Goal: Task Accomplishment & Management: Manage account settings

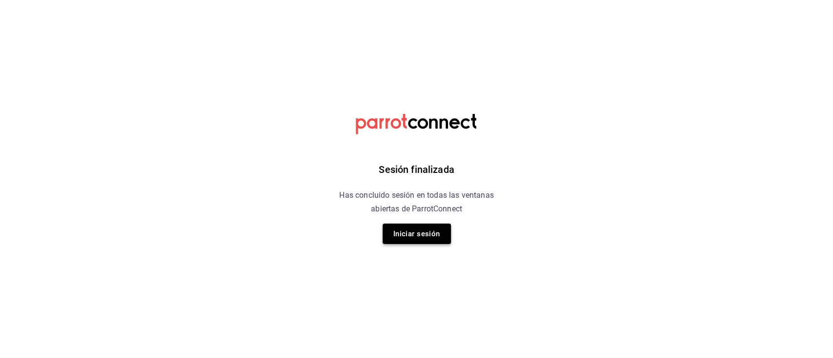
click at [407, 240] on button "Iniciar sesión" at bounding box center [416, 234] width 68 height 20
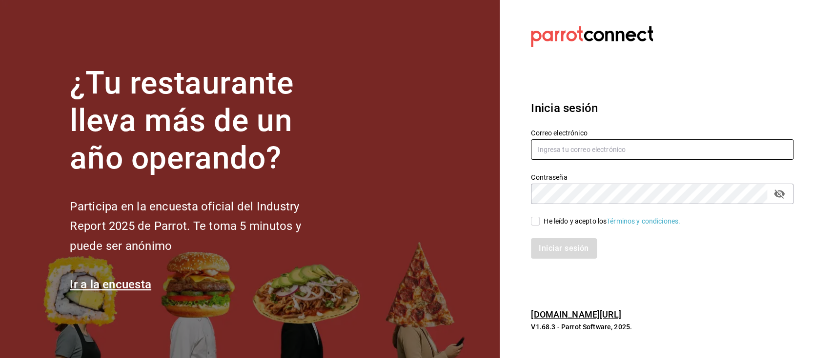
click at [562, 152] on input "text" at bounding box center [662, 149] width 262 height 20
type input "Administracion@sushizone.com"
click at [536, 223] on input "He leído y acepto los Términos y condiciones." at bounding box center [535, 221] width 9 height 9
checkbox input "true"
click at [561, 248] on button "Iniciar sesión" at bounding box center [564, 249] width 66 height 20
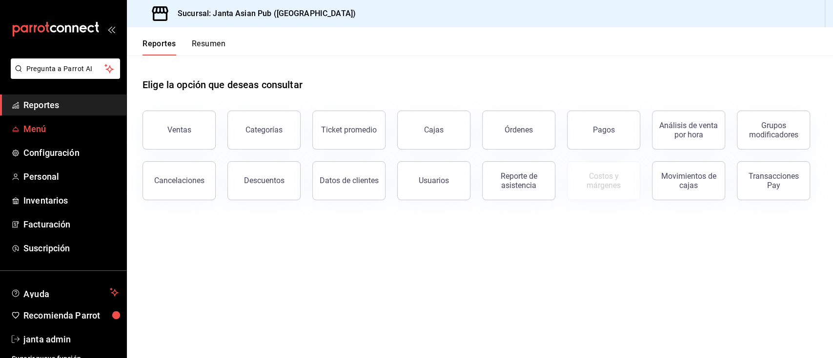
click at [36, 137] on link "Menú" at bounding box center [63, 129] width 126 height 21
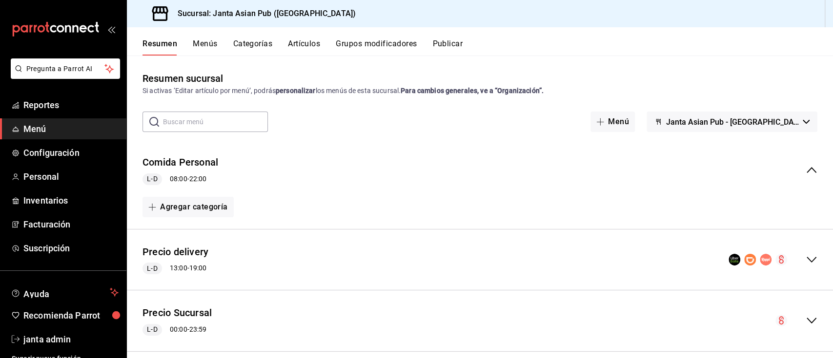
scroll to position [13, 0]
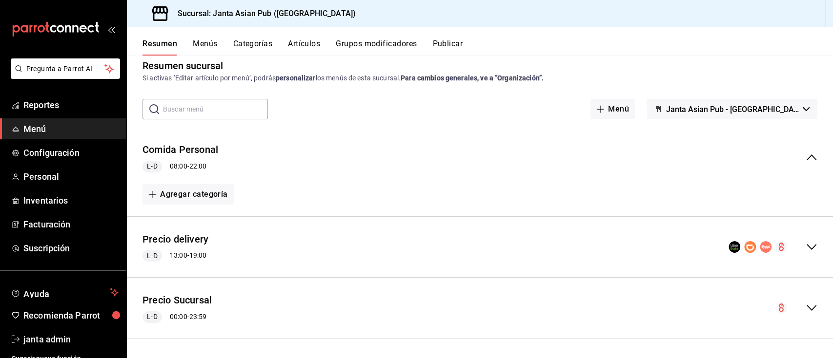
click at [805, 308] on icon "collapse-menu-row" at bounding box center [811, 308] width 12 height 12
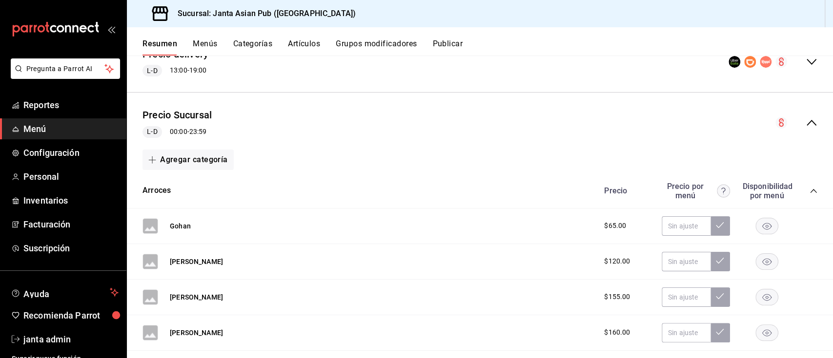
scroll to position [130, 0]
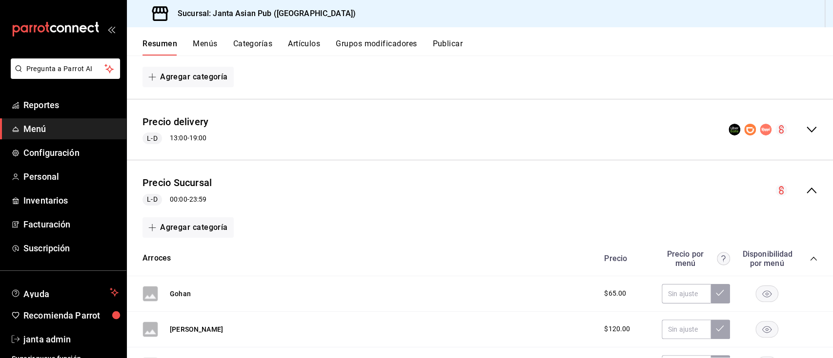
click at [179, 194] on div "L-D 00:00 - 23:59" at bounding box center [176, 200] width 69 height 12
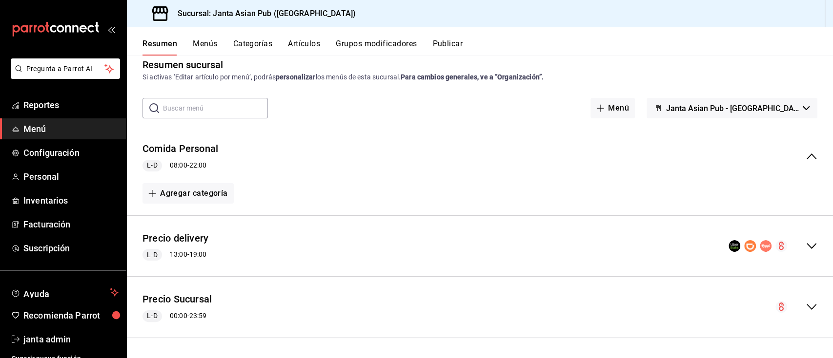
scroll to position [13, 0]
click at [199, 316] on div "L-D 00:00 - 23:59" at bounding box center [176, 318] width 69 height 12
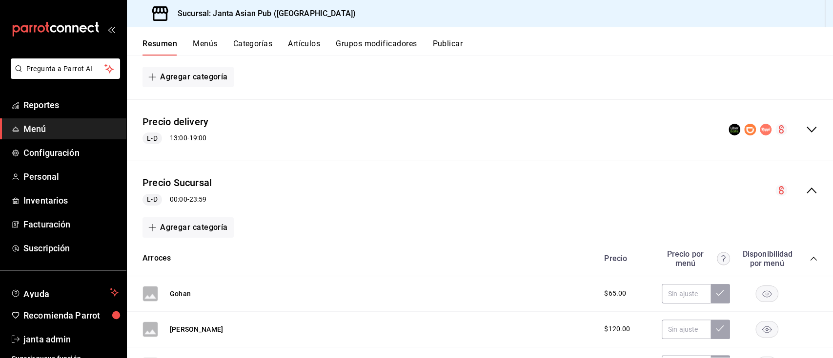
click at [202, 44] on button "Menús" at bounding box center [205, 47] width 24 height 17
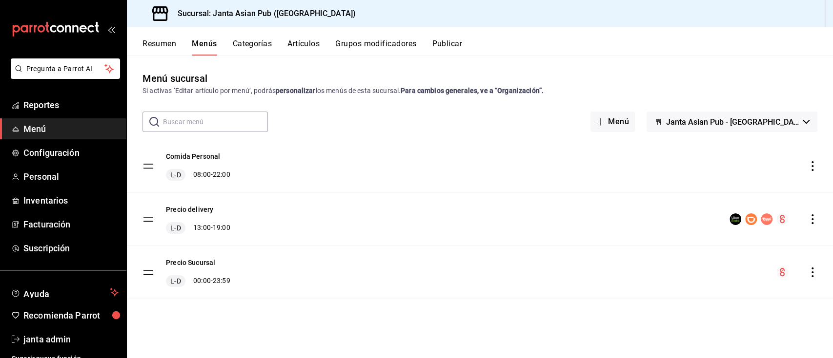
click at [226, 283] on div "L-D 00:00 - 23:59" at bounding box center [198, 282] width 64 height 12
click at [810, 267] on div "menu-maker-table" at bounding box center [796, 273] width 41 height 12
click at [813, 274] on icon "actions" at bounding box center [812, 273] width 10 height 10
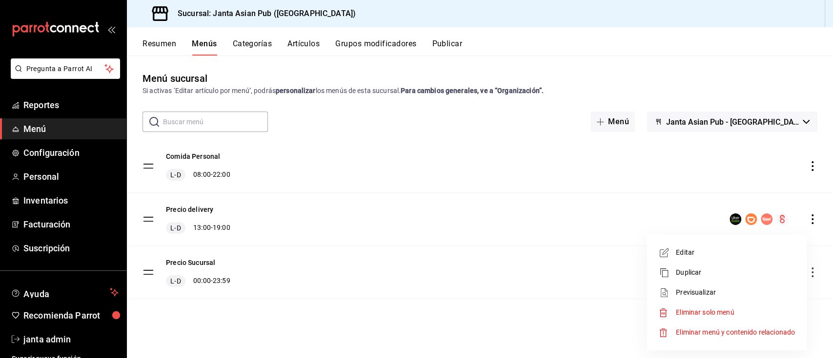
click at [683, 253] on span "Editar" at bounding box center [735, 253] width 119 height 10
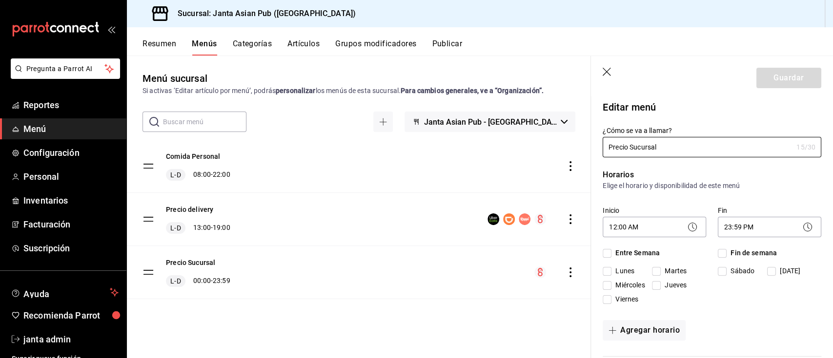
checkbox input "true"
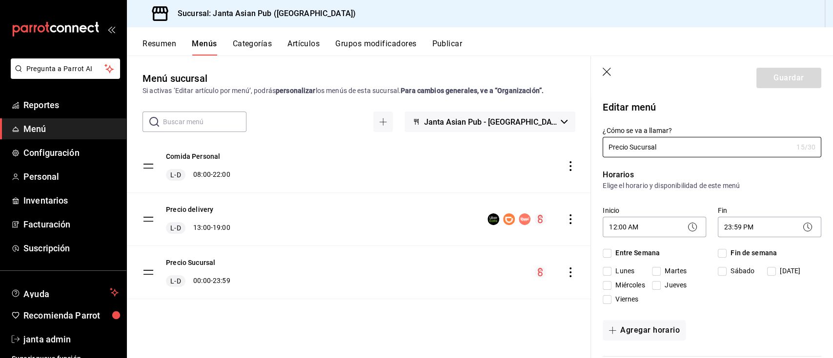
checkbox input "true"
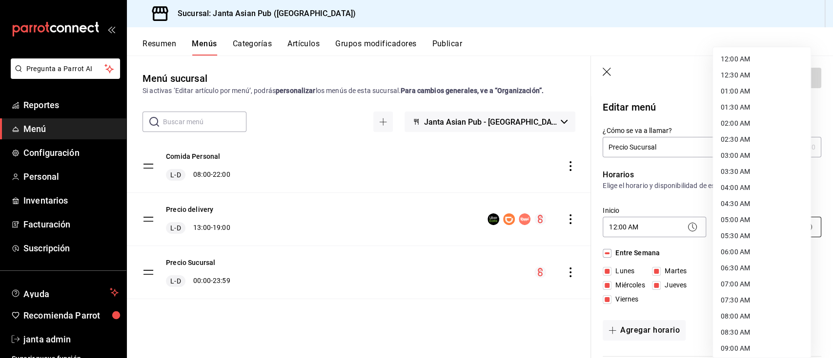
click at [767, 226] on body "Pregunta a Parrot AI Reportes Menú Configuración Personal Inventarios Facturaci…" at bounding box center [416, 179] width 833 height 358
click at [740, 200] on li "13:00 PM" at bounding box center [762, 203] width 98 height 16
type input "13:00"
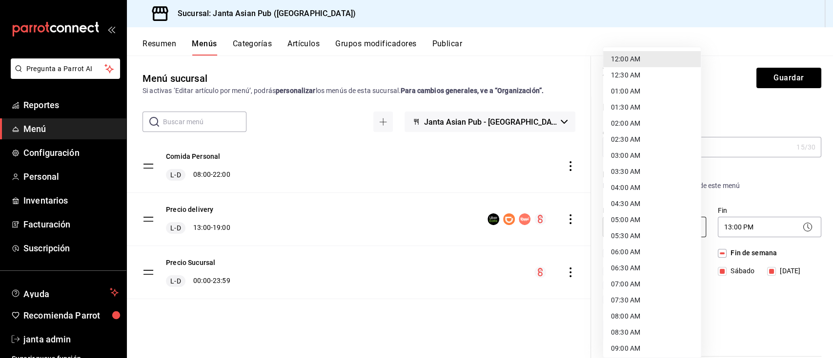
click at [676, 225] on body "Pregunta a Parrot AI Reportes Menú Configuración Personal Inventarios Facturaci…" at bounding box center [416, 179] width 833 height 358
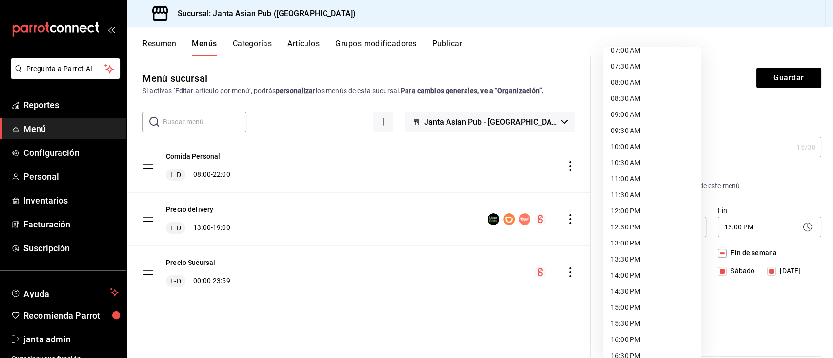
scroll to position [232, 0]
click at [616, 245] on li "13:00 PM" at bounding box center [652, 246] width 98 height 16
type input "13:00"
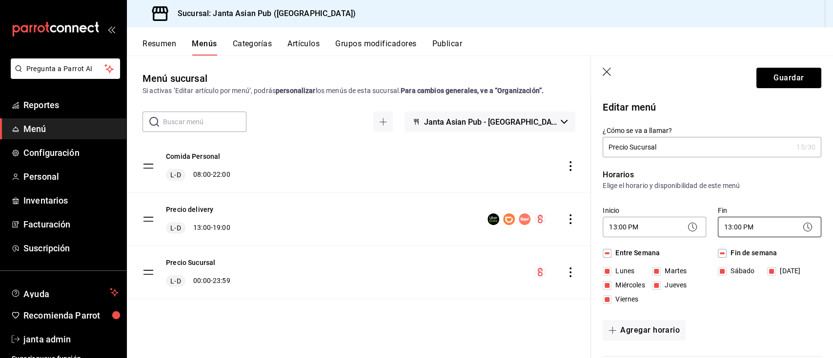
click at [757, 227] on body "Pregunta a Parrot AI Reportes Menú Configuración Personal Inventarios Facturaci…" at bounding box center [416, 179] width 833 height 358
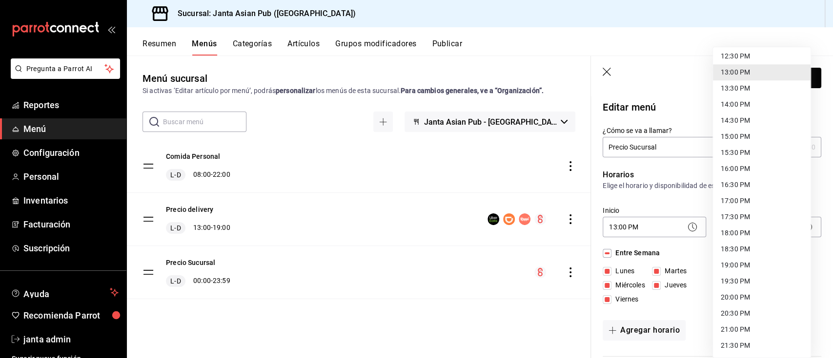
scroll to position [431, 0]
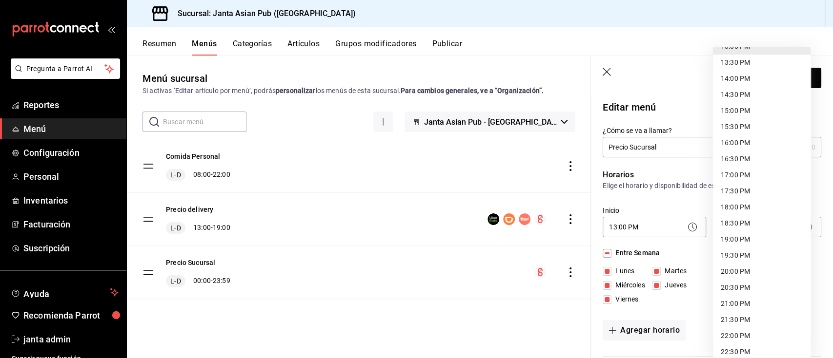
click at [730, 239] on li "19:00 PM" at bounding box center [762, 240] width 98 height 16
type input "19:00"
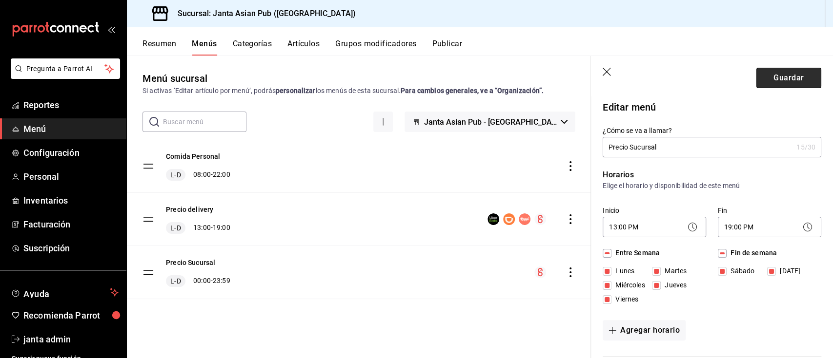
click at [768, 77] on button "Guardar" at bounding box center [788, 78] width 65 height 20
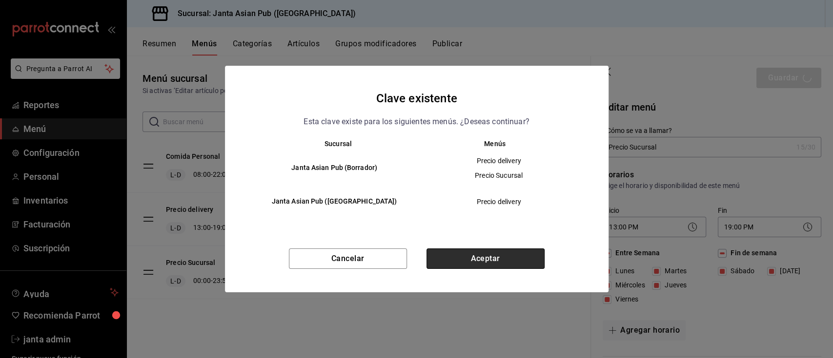
click at [476, 260] on button "Aceptar" at bounding box center [485, 259] width 118 height 20
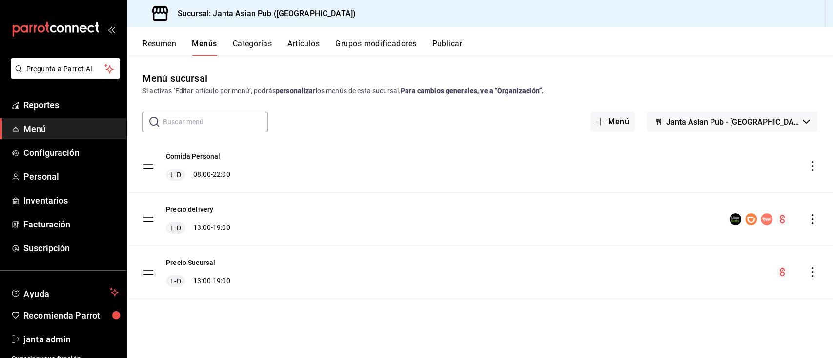
click at [750, 124] on span "Janta Asian Pub - [GEOGRAPHIC_DATA]" at bounding box center [732, 122] width 133 height 9
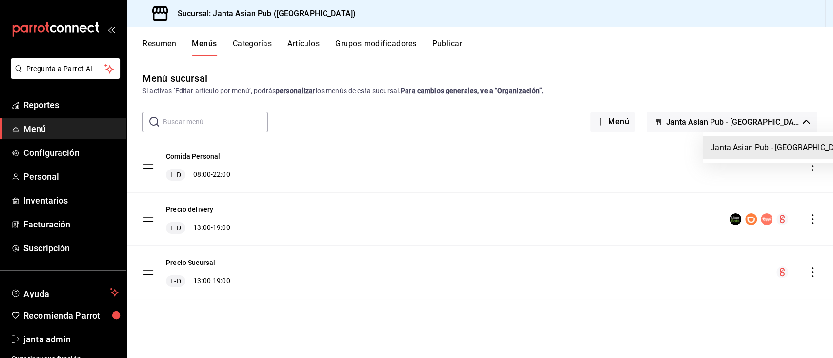
click at [442, 42] on div at bounding box center [416, 179] width 833 height 358
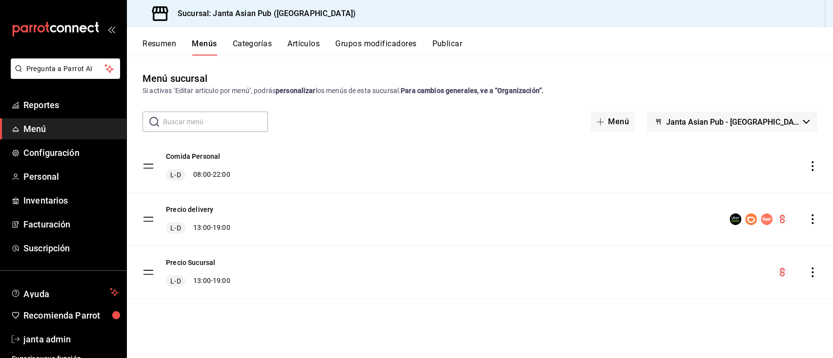
click at [442, 42] on button "Publicar" at bounding box center [447, 47] width 30 height 17
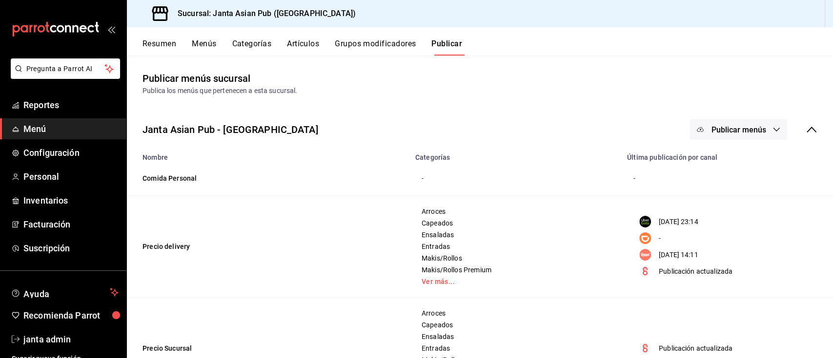
scroll to position [57, 0]
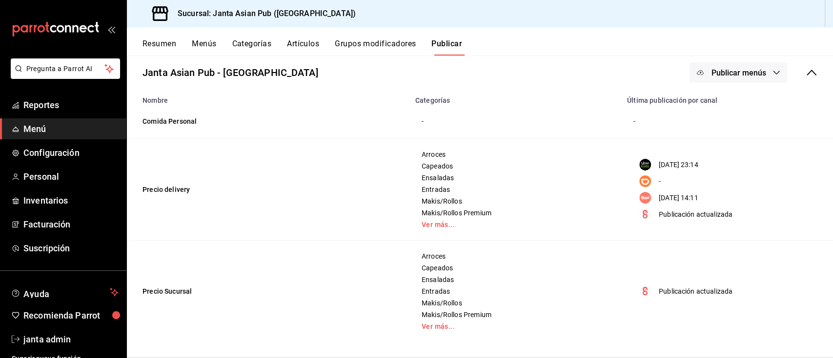
click at [738, 68] on span "Publicar menús" at bounding box center [738, 72] width 55 height 9
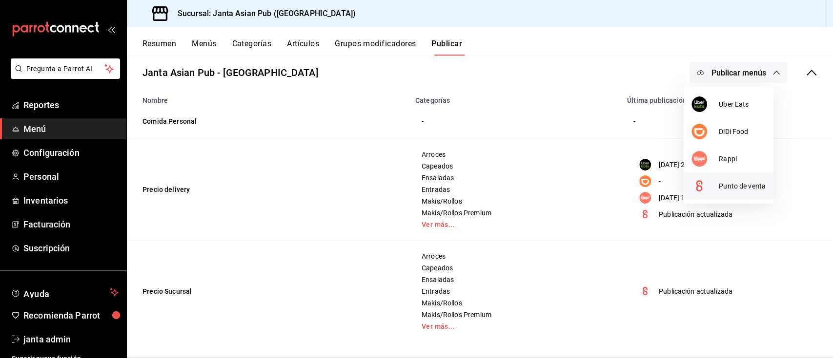
click at [746, 190] on span "Punto de venta" at bounding box center [741, 186] width 47 height 10
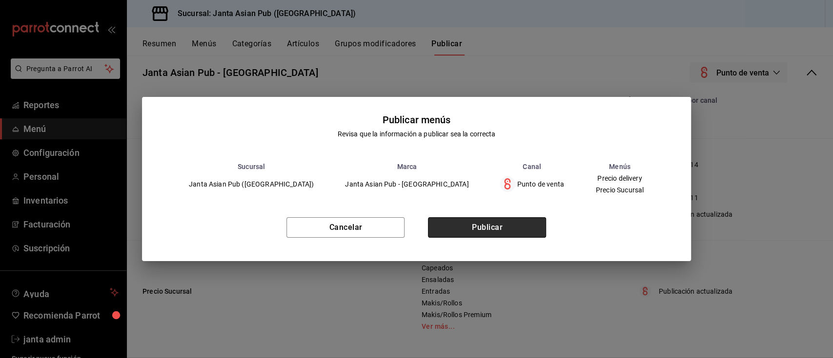
click at [462, 226] on button "Publicar" at bounding box center [487, 228] width 118 height 20
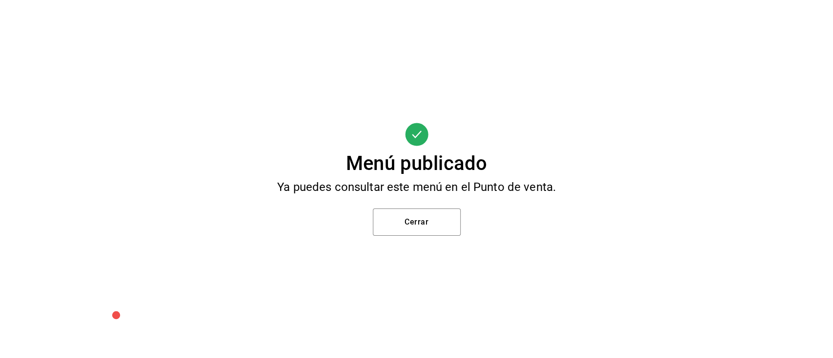
scroll to position [0, 0]
click at [423, 224] on button "Cerrar" at bounding box center [417, 222] width 88 height 27
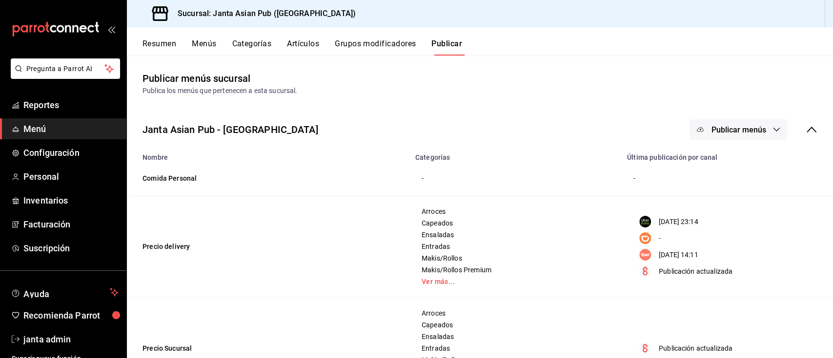
click at [153, 42] on button "Resumen" at bounding box center [159, 47] width 34 height 17
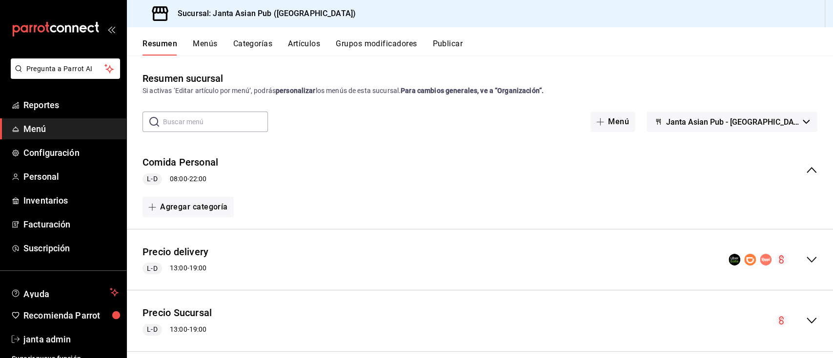
scroll to position [13, 0]
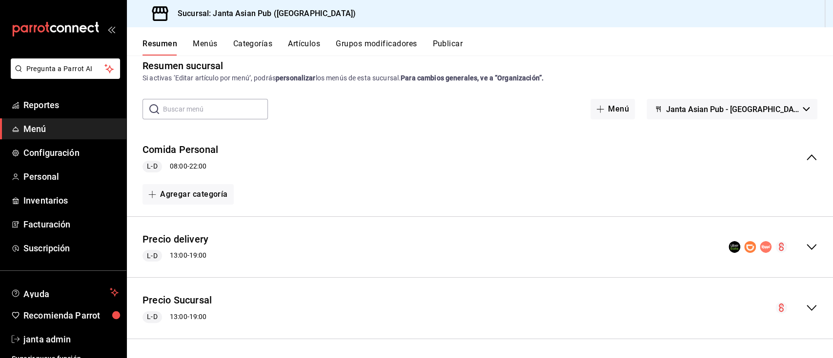
click at [59, 126] on span "Menú" at bounding box center [70, 128] width 95 height 13
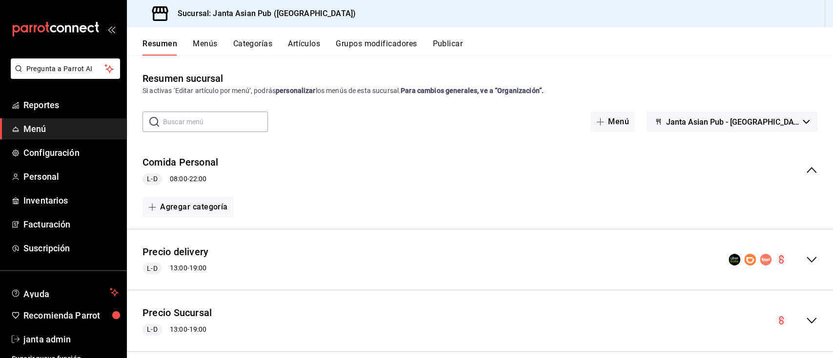
click at [199, 52] on button "Menús" at bounding box center [205, 47] width 24 height 17
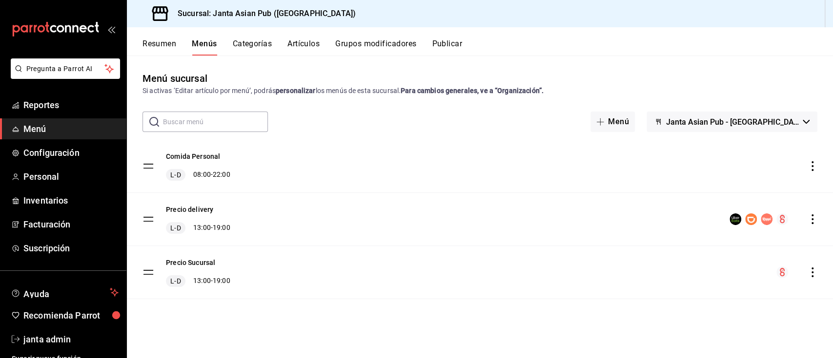
click at [744, 123] on span "Janta Asian Pub - [GEOGRAPHIC_DATA]" at bounding box center [732, 122] width 133 height 9
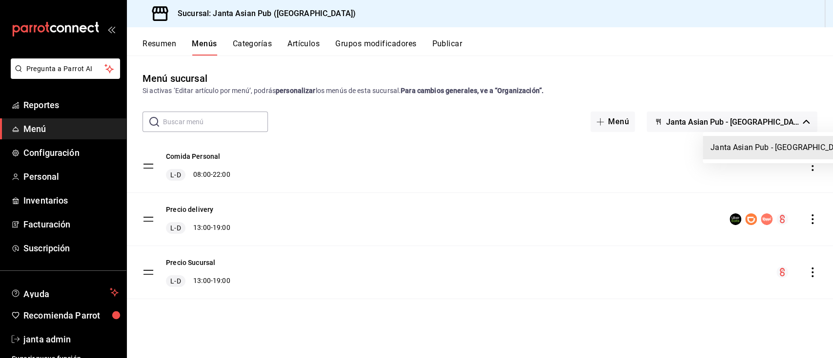
click at [741, 144] on li "Janta Asian Pub - [GEOGRAPHIC_DATA]" at bounding box center [779, 147] width 155 height 23
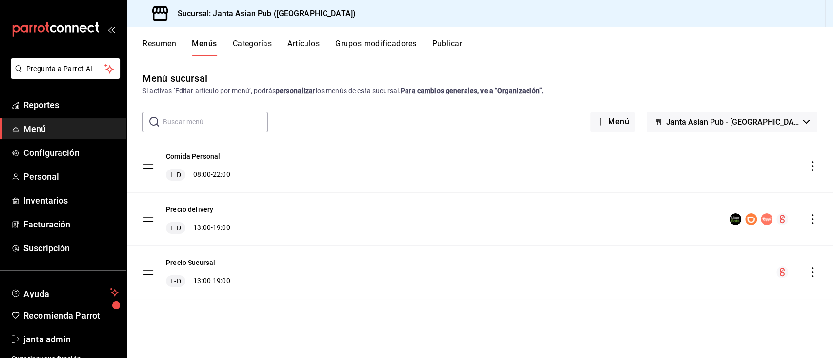
scroll to position [9, 0]
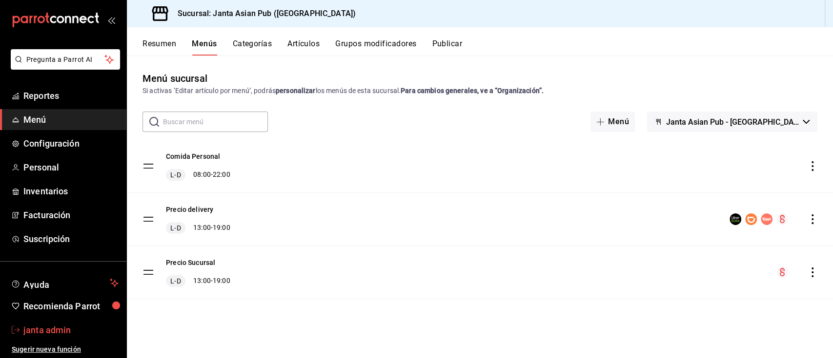
click at [43, 331] on span "janta admin" at bounding box center [70, 330] width 95 height 13
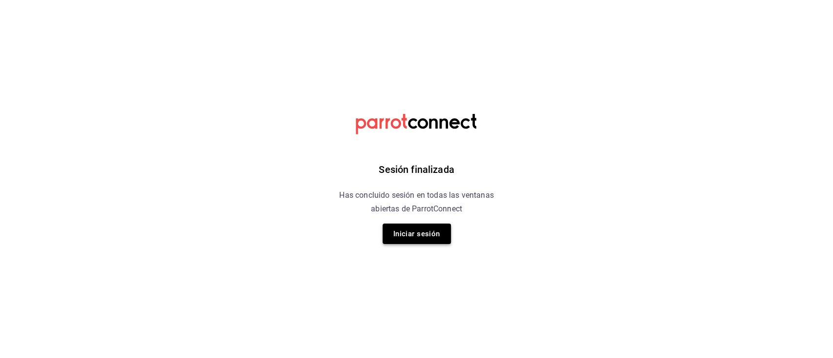
click at [408, 229] on button "Iniciar sesión" at bounding box center [416, 234] width 68 height 20
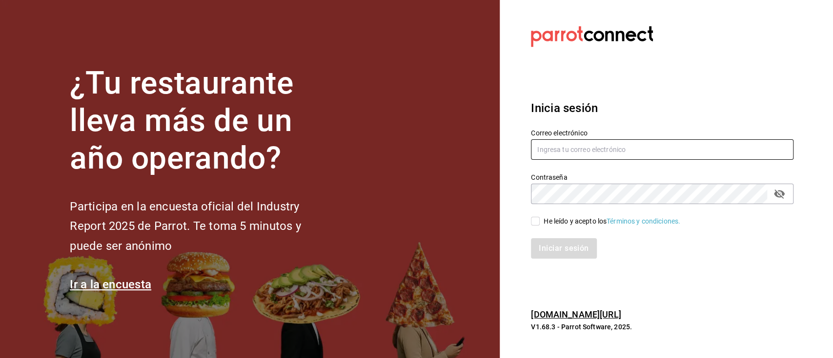
click at [603, 150] on input "text" at bounding box center [662, 149] width 262 height 20
type input "jantaparrot62@gmail.com"
click at [653, 256] on div "Iniciar sesión" at bounding box center [662, 249] width 262 height 20
click at [539, 224] on input "He leído y acepto los Términos y condiciones." at bounding box center [535, 221] width 9 height 9
checkbox input "true"
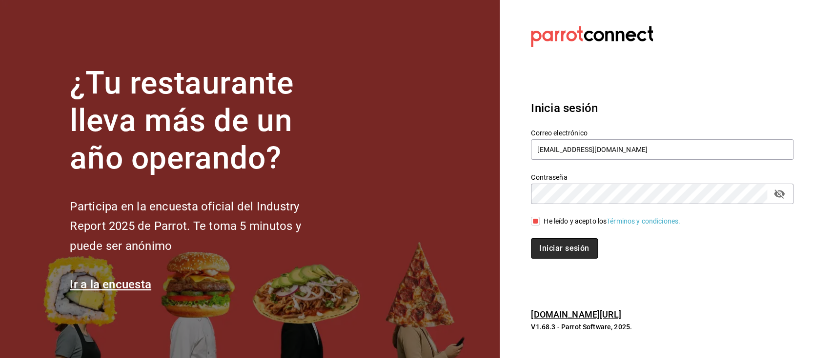
drag, startPoint x: 556, startPoint y: 248, endPoint x: 549, endPoint y: 239, distance: 11.5
click at [549, 239] on button "Iniciar sesión" at bounding box center [564, 249] width 66 height 20
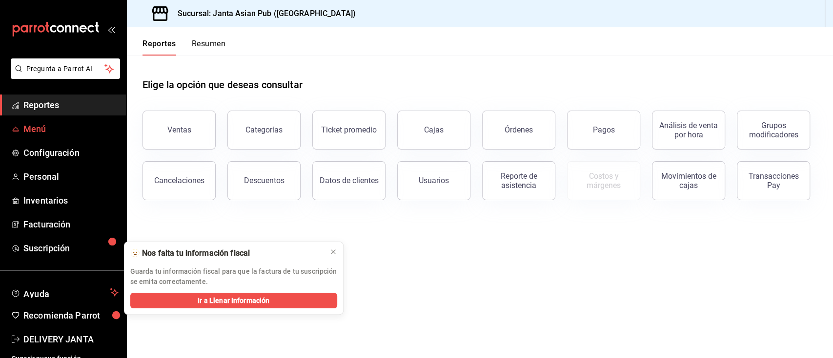
click at [30, 129] on span "Menú" at bounding box center [70, 128] width 95 height 13
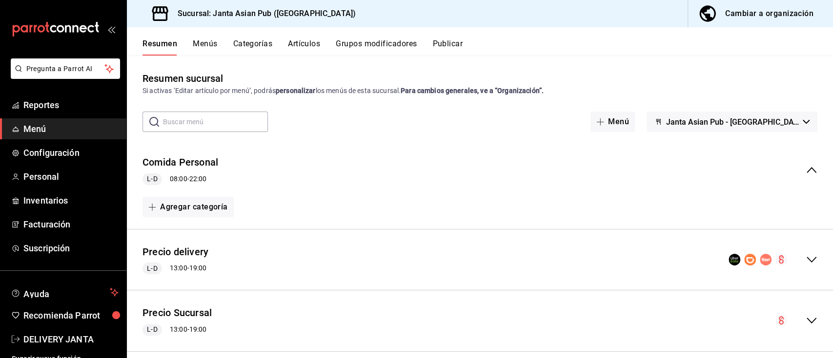
click at [204, 43] on button "Menús" at bounding box center [205, 47] width 24 height 17
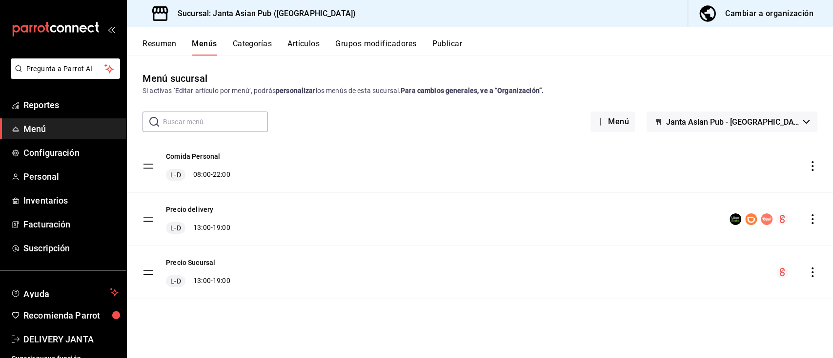
click at [711, 124] on span "Janta Asian Pub - [GEOGRAPHIC_DATA]" at bounding box center [732, 122] width 133 height 9
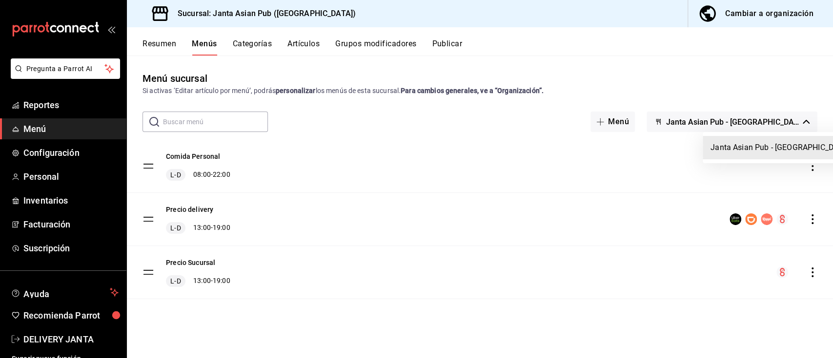
click at [812, 218] on div at bounding box center [416, 179] width 833 height 358
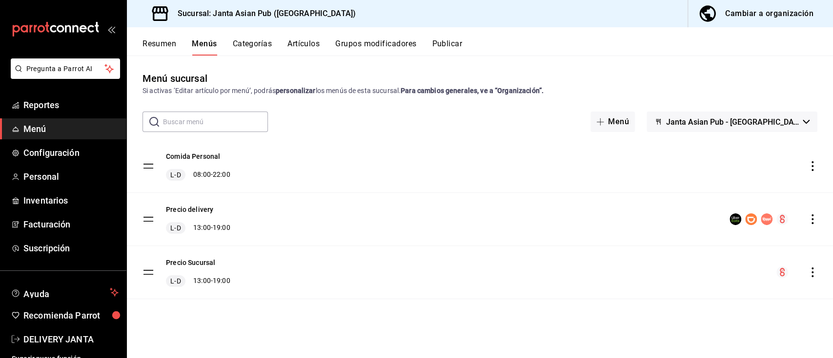
click at [812, 218] on icon "actions" at bounding box center [812, 220] width 10 height 10
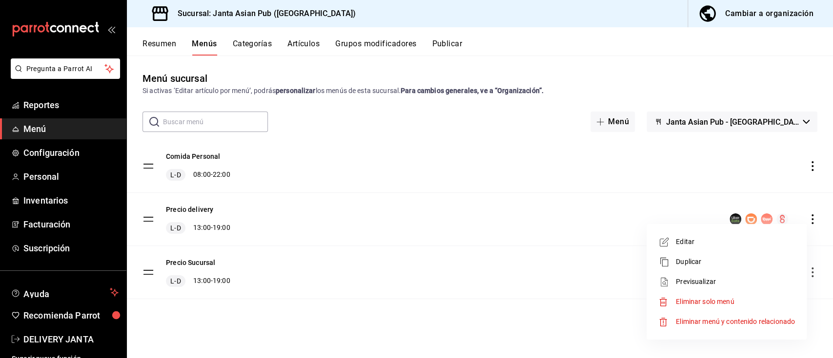
click at [329, 204] on div at bounding box center [416, 179] width 833 height 358
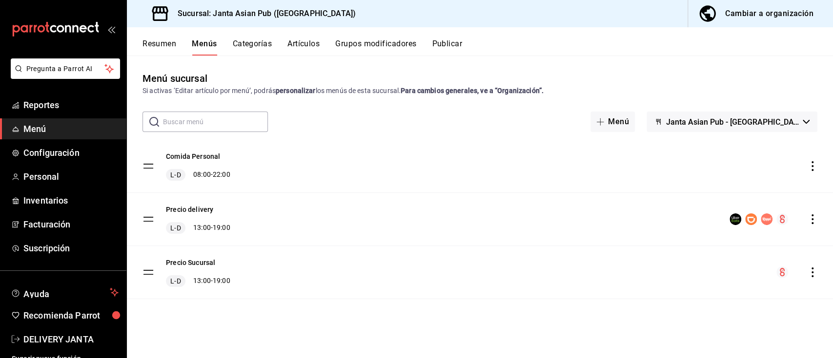
click at [734, 14] on div "Cambiar a organización" at bounding box center [769, 14] width 88 height 14
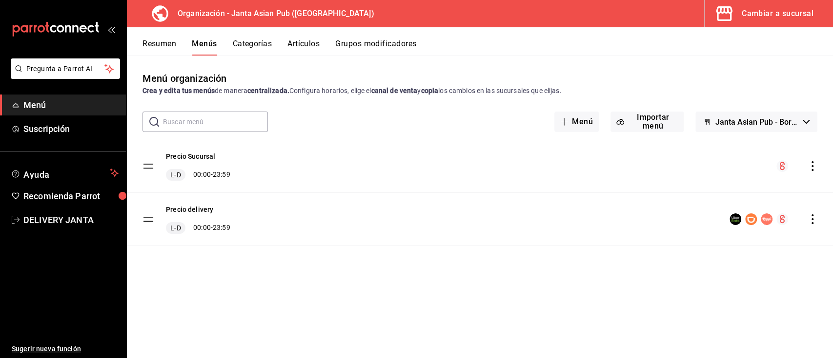
click at [814, 164] on icon "actions" at bounding box center [812, 166] width 10 height 10
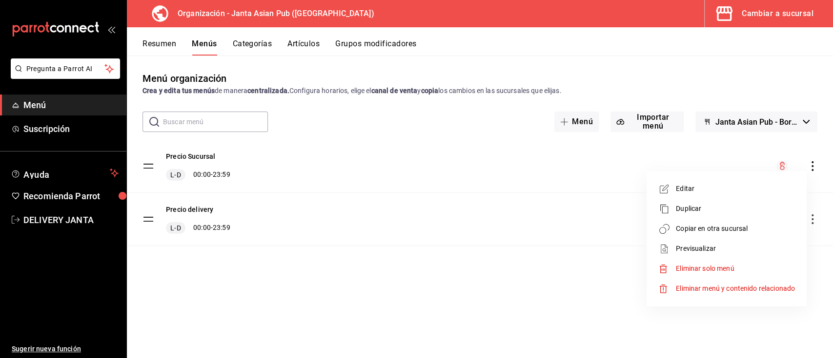
click at [731, 197] on li "Editar" at bounding box center [726, 189] width 152 height 20
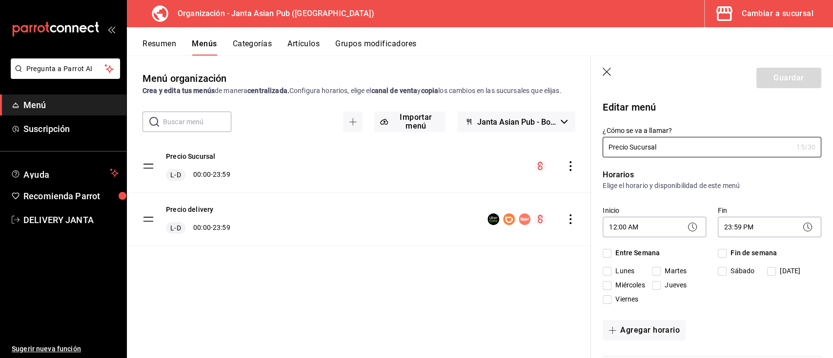
checkbox input "true"
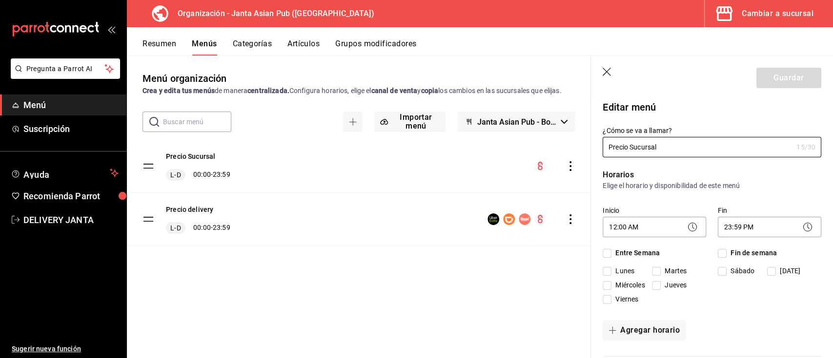
checkbox input "true"
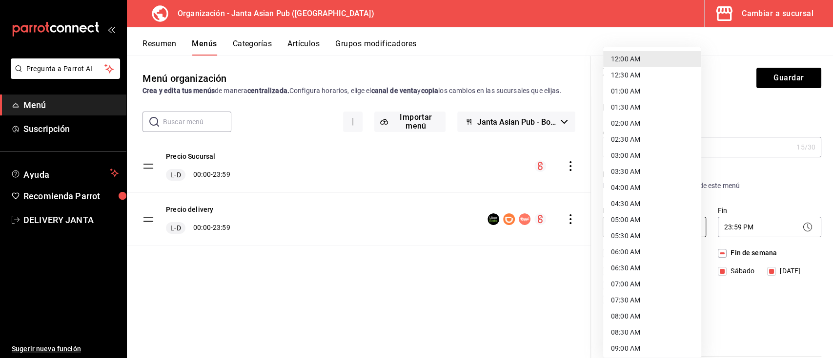
click at [680, 226] on body "Pregunta a Parrot AI Menú Suscripción Ayuda Recomienda Parrot DELIVERY JANTA Su…" at bounding box center [416, 179] width 833 height 358
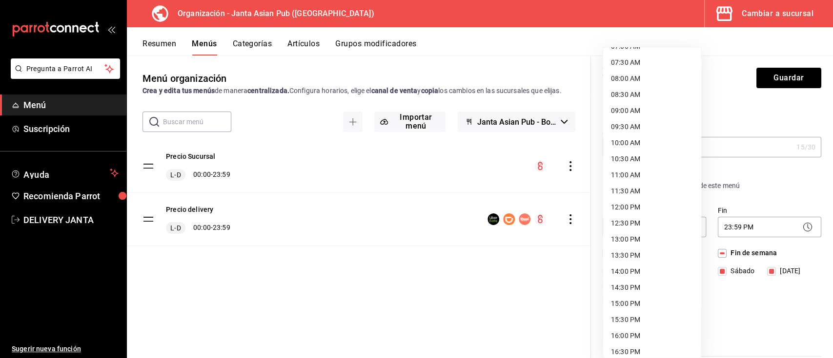
scroll to position [236, 0]
click at [636, 240] on li "13:00 PM" at bounding box center [652, 242] width 98 height 16
type input "13:00"
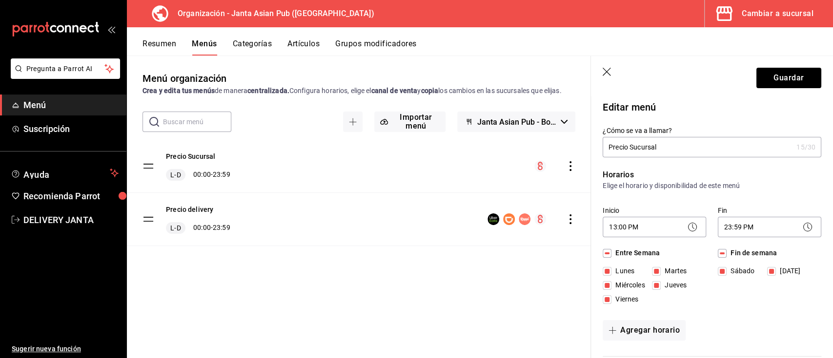
click at [773, 217] on div "23:59 PM 23:59" at bounding box center [768, 226] width 103 height 26
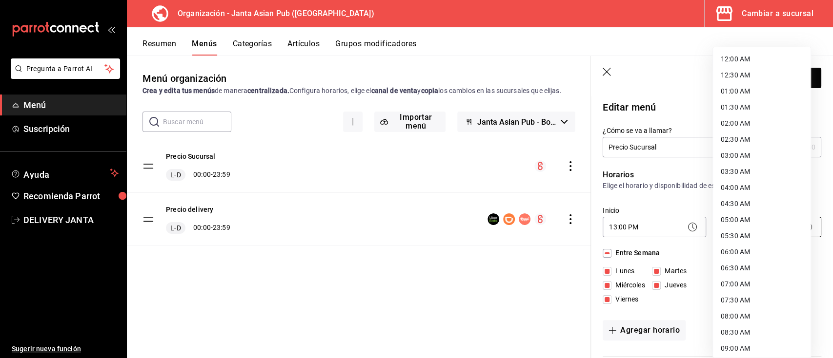
click at [770, 222] on body "Pregunta a Parrot AI Menú Suscripción Ayuda Recomienda Parrot DELIVERY JANTA Su…" at bounding box center [416, 179] width 833 height 358
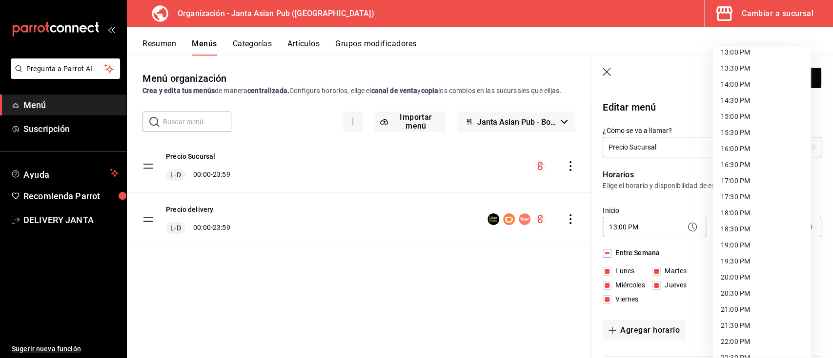
scroll to position [429, 0]
click at [726, 243] on li "19:00 PM" at bounding box center [762, 242] width 98 height 16
type input "19:00"
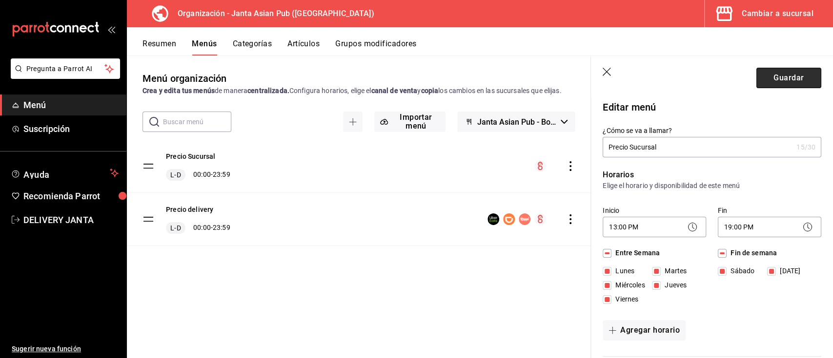
click at [788, 79] on button "Guardar" at bounding box center [788, 78] width 65 height 20
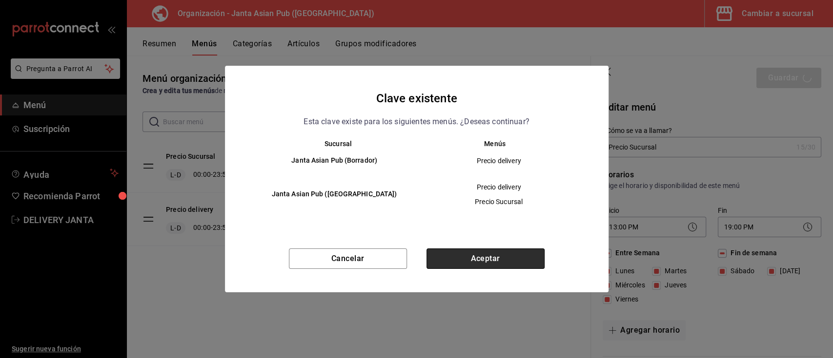
click at [514, 251] on button "Aceptar" at bounding box center [485, 259] width 118 height 20
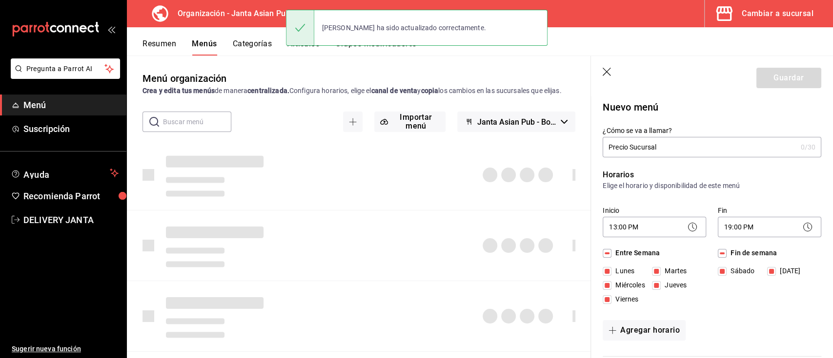
checkbox input "false"
type input "1756089338847"
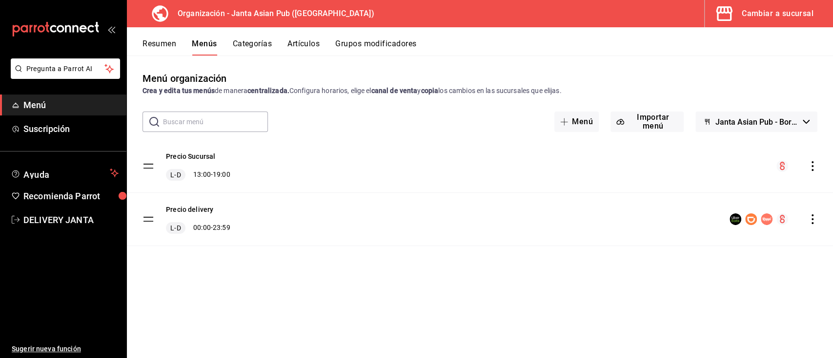
click at [813, 218] on icon "actions" at bounding box center [812, 220] width 10 height 10
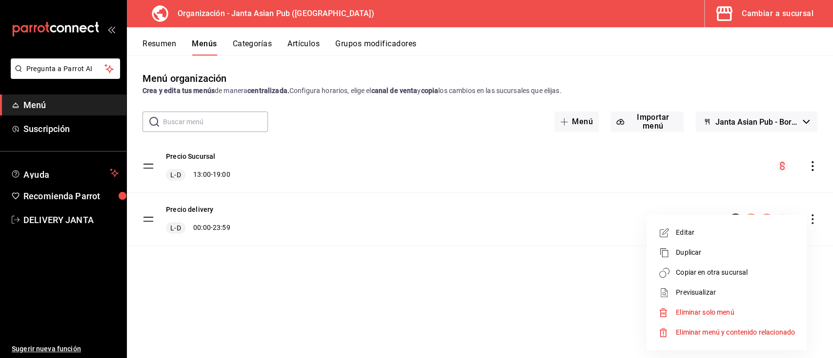
click at [735, 235] on span "Editar" at bounding box center [735, 233] width 119 height 10
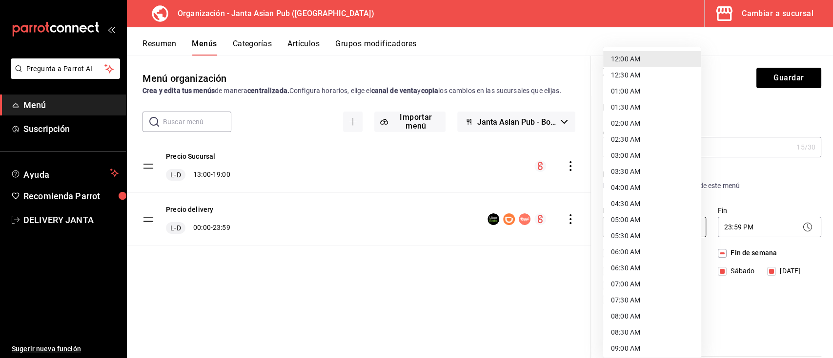
click at [664, 224] on body "Pregunta a Parrot AI Menú Suscripción Ayuda Recomienda Parrot DELIVERY JANTA Su…" at bounding box center [416, 179] width 833 height 358
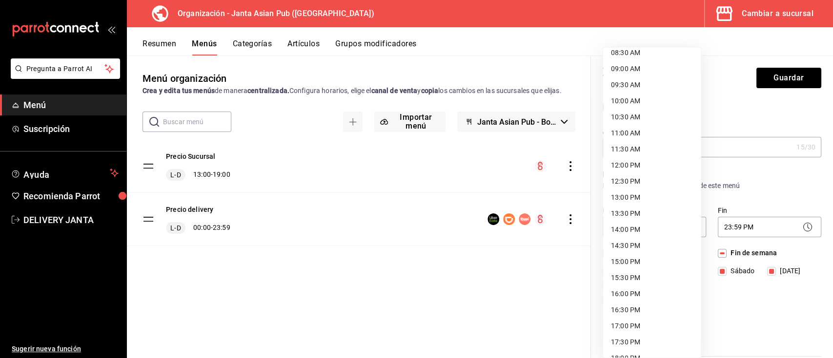
click at [632, 195] on li "13:00 PM" at bounding box center [652, 198] width 98 height 16
type input "13:00"
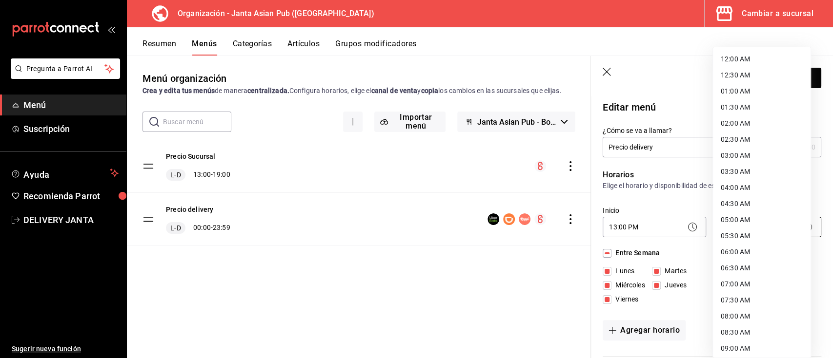
click at [767, 227] on body "Pregunta a Parrot AI Menú Suscripción Ayuda Recomienda Parrot DELIVERY JANTA Su…" at bounding box center [416, 179] width 833 height 358
drag, startPoint x: 812, startPoint y: 263, endPoint x: 812, endPoint y: 256, distance: 7.3
click at [812, 256] on div at bounding box center [416, 179] width 833 height 358
click at [759, 227] on body "Pregunta a Parrot AI Menú Suscripción Ayuda Recomienda Parrot DELIVERY JANTA Su…" at bounding box center [416, 179] width 833 height 358
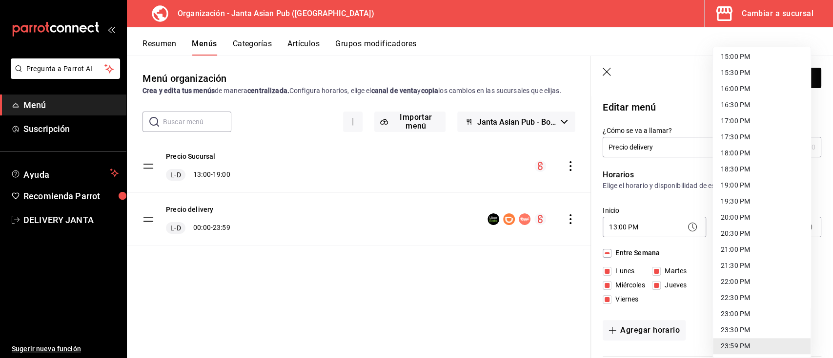
click at [726, 187] on li "19:00 PM" at bounding box center [762, 186] width 98 height 16
type input "19:00"
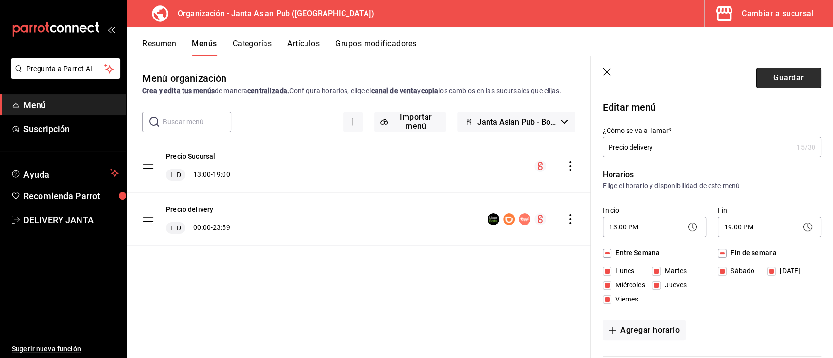
click at [770, 77] on button "Guardar" at bounding box center [788, 78] width 65 height 20
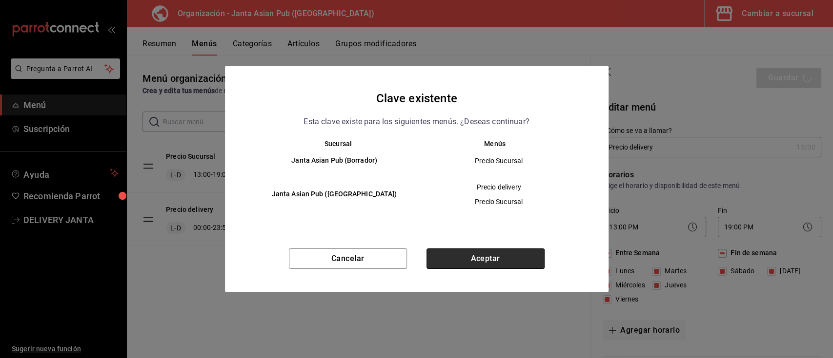
click at [466, 257] on button "Aceptar" at bounding box center [485, 259] width 118 height 20
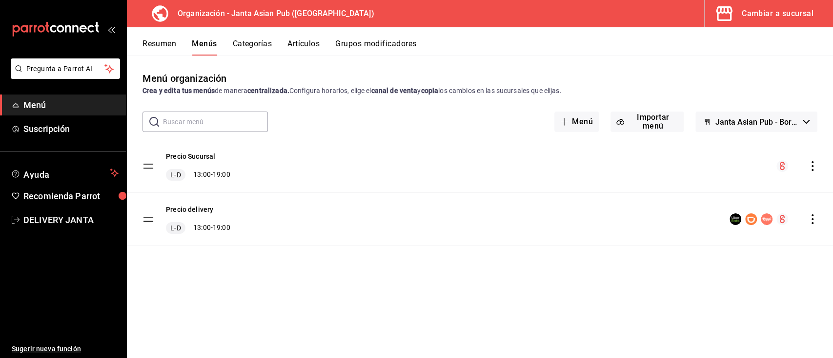
click at [794, 10] on div "Cambiar a sucursal" at bounding box center [777, 14] width 72 height 14
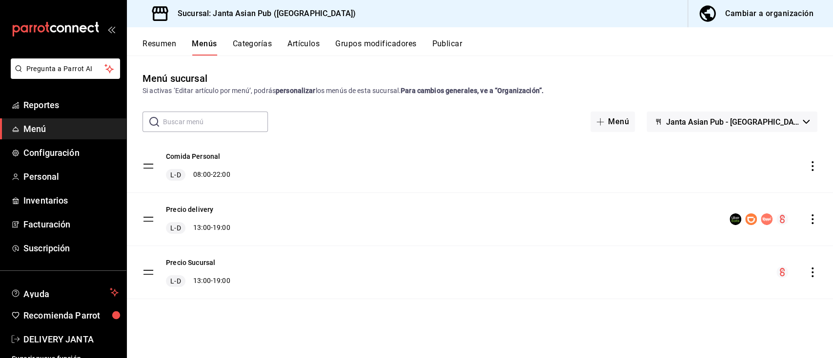
click at [245, 16] on h3 "Sucursal: Janta Asian Pub ([GEOGRAPHIC_DATA])" at bounding box center [263, 14] width 186 height 12
click at [749, 12] on div "Cambiar a organización" at bounding box center [769, 14] width 88 height 14
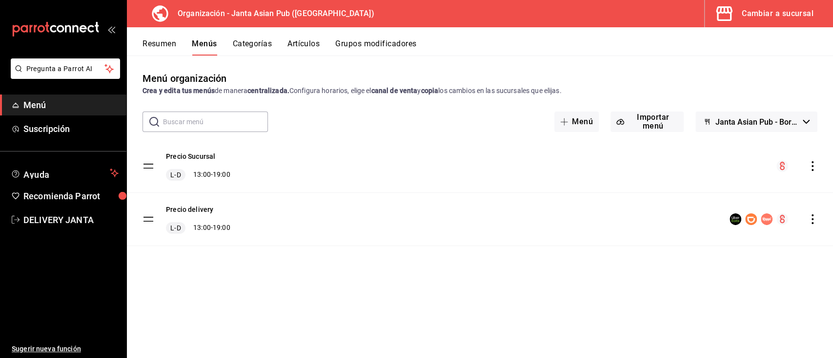
click at [759, 121] on span "Janta Asian Pub - Borrador" at bounding box center [757, 122] width 84 height 9
click at [753, 143] on li "Janta Asian Pub - Borrador" at bounding box center [755, 147] width 110 height 23
click at [811, 169] on icon "actions" at bounding box center [812, 166] width 10 height 10
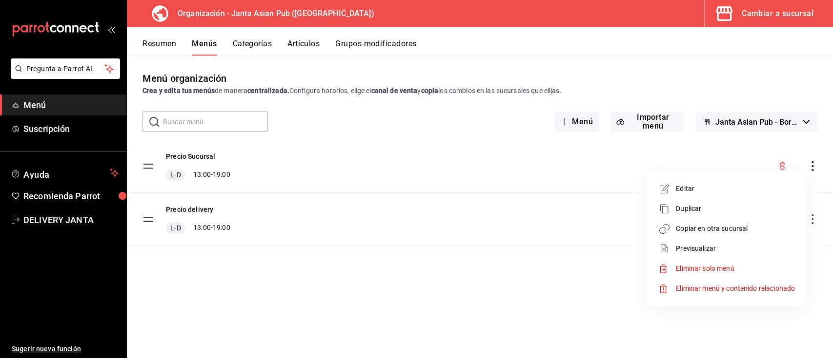
click at [705, 251] on span "Previsualizar" at bounding box center [735, 249] width 119 height 10
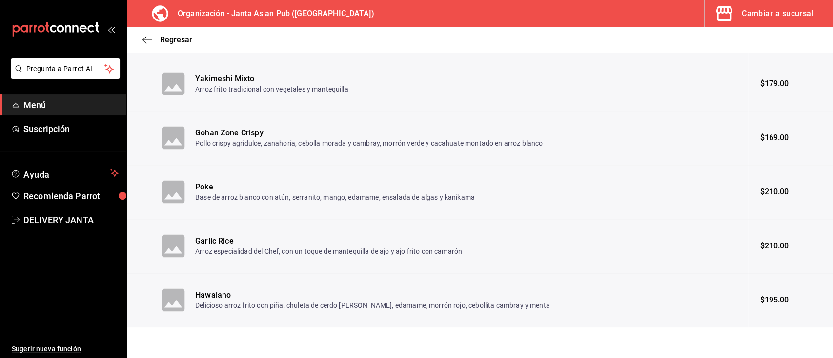
scroll to position [344, 0]
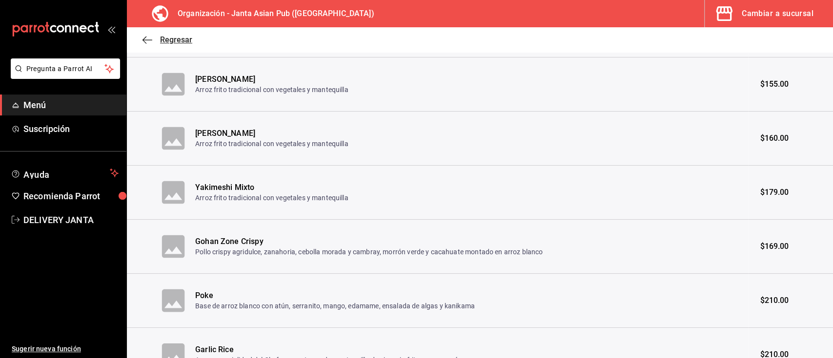
click at [145, 39] on icon "button" at bounding box center [147, 40] width 10 height 9
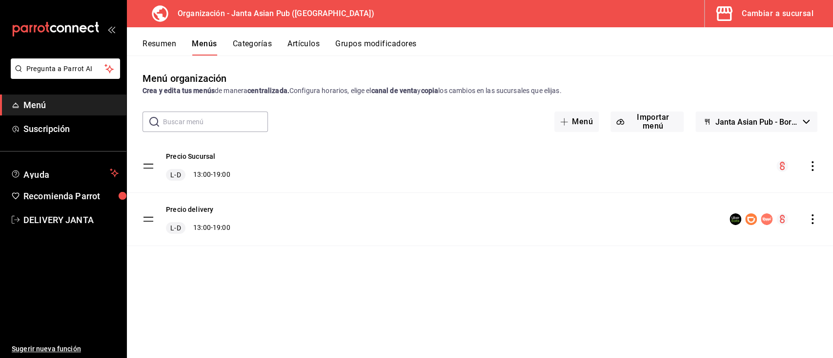
click at [832, 96] on div "Menú organización Crea y edita tus menús de manera centralizada. Configura hora…" at bounding box center [480, 214] width 706 height 287
click at [814, 165] on icon "actions" at bounding box center [812, 166] width 10 height 10
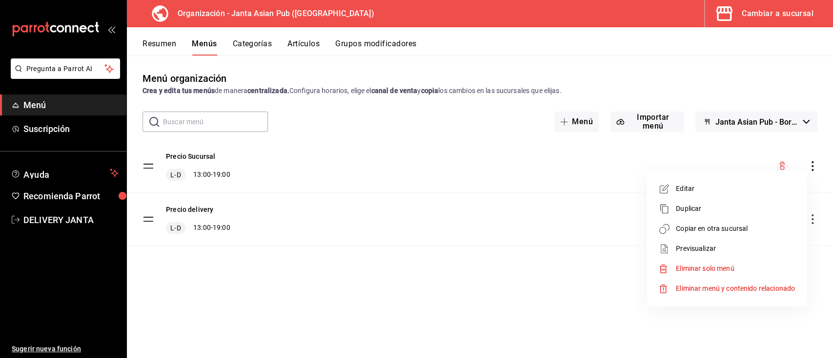
click at [700, 248] on span "Previsualizar" at bounding box center [735, 249] width 119 height 10
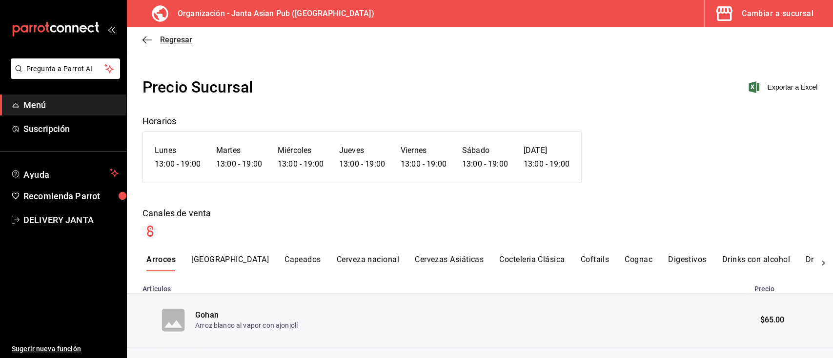
click at [147, 39] on icon "button" at bounding box center [147, 40] width 10 height 9
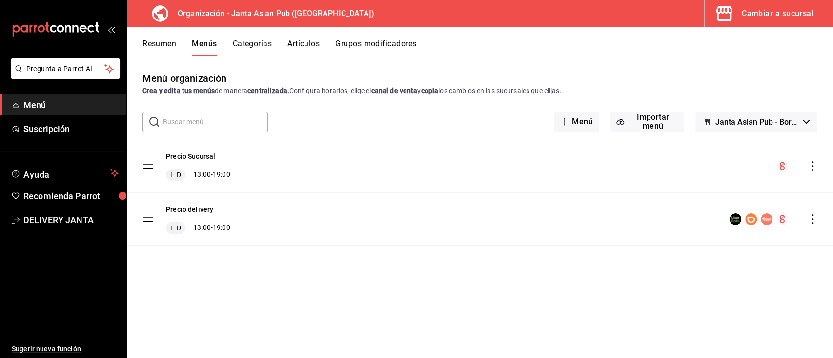
click at [147, 39] on button "Resumen" at bounding box center [159, 47] width 34 height 17
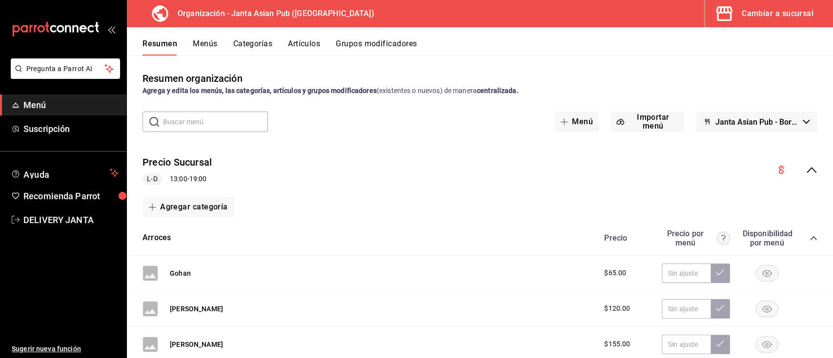
click at [784, 10] on div "Cambiar a sucursal" at bounding box center [777, 14] width 72 height 14
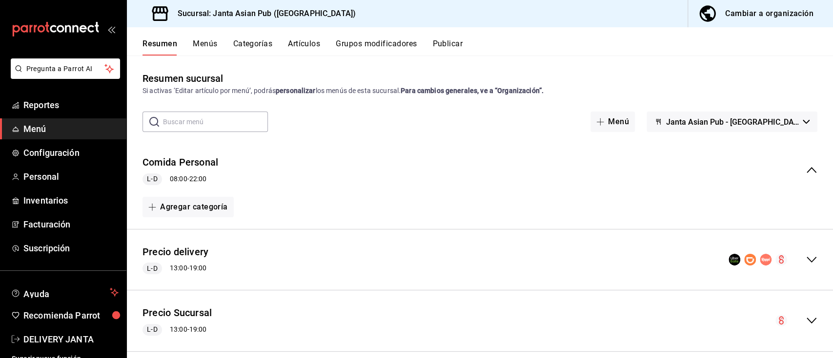
click at [457, 42] on button "Publicar" at bounding box center [447, 47] width 30 height 17
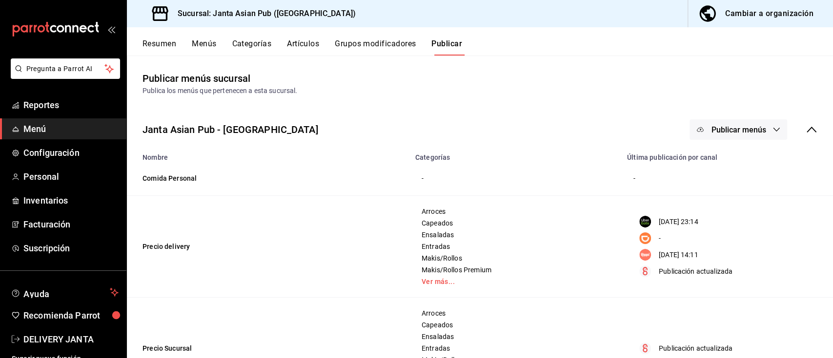
click at [711, 131] on span "Publicar menús" at bounding box center [738, 129] width 55 height 9
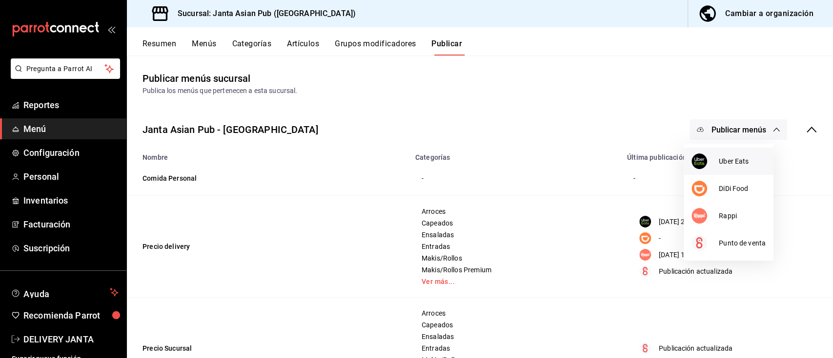
click at [721, 159] on span "Uber Eats" at bounding box center [741, 162] width 47 height 10
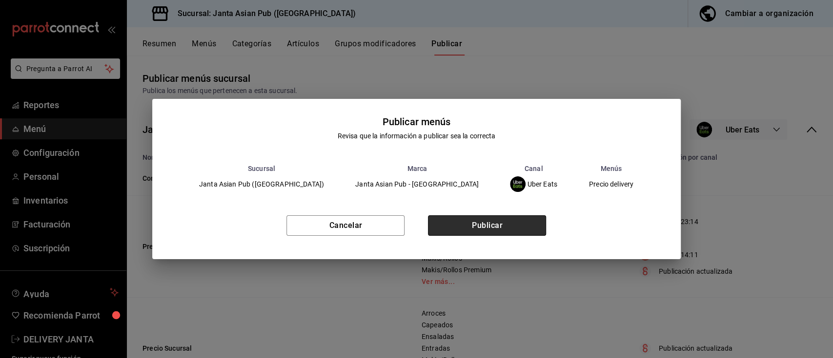
click at [492, 232] on button "Publicar" at bounding box center [487, 226] width 118 height 20
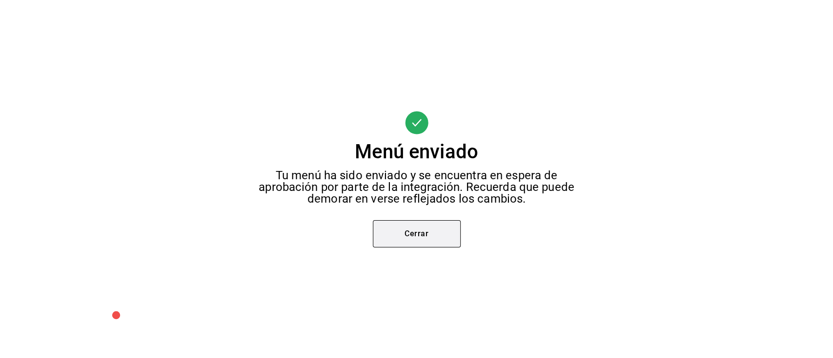
click at [423, 232] on button "Cerrar" at bounding box center [417, 233] width 88 height 27
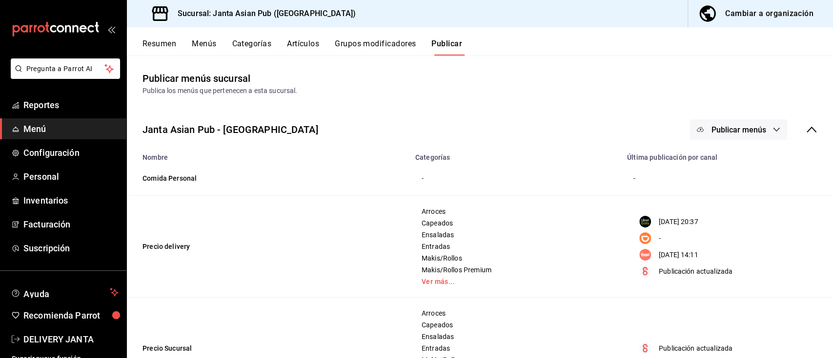
click at [738, 134] on span "Publicar menús" at bounding box center [738, 129] width 55 height 9
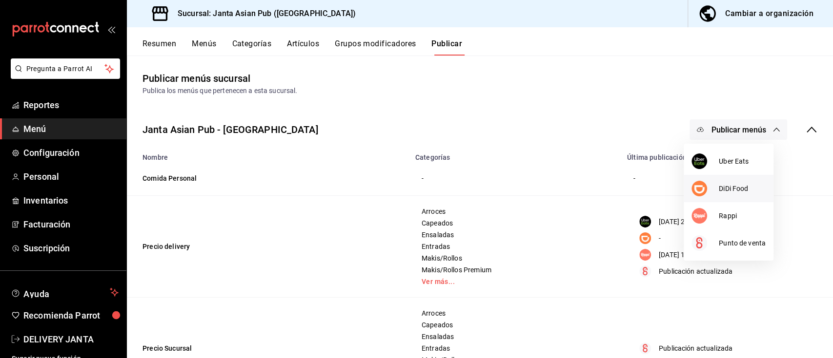
click at [726, 196] on li "DiDi Food" at bounding box center [728, 188] width 90 height 27
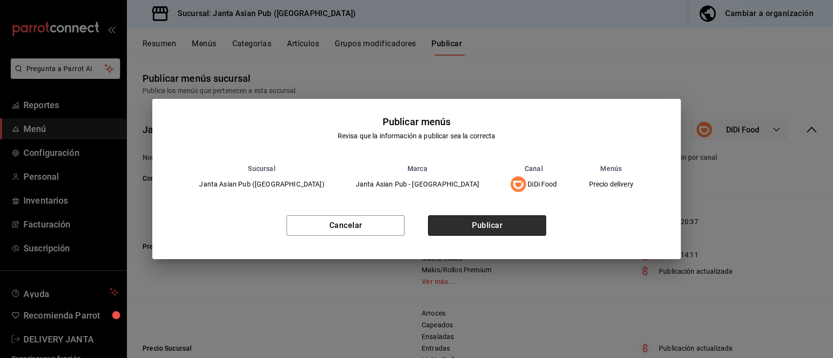
click at [459, 229] on button "Publicar" at bounding box center [487, 226] width 118 height 20
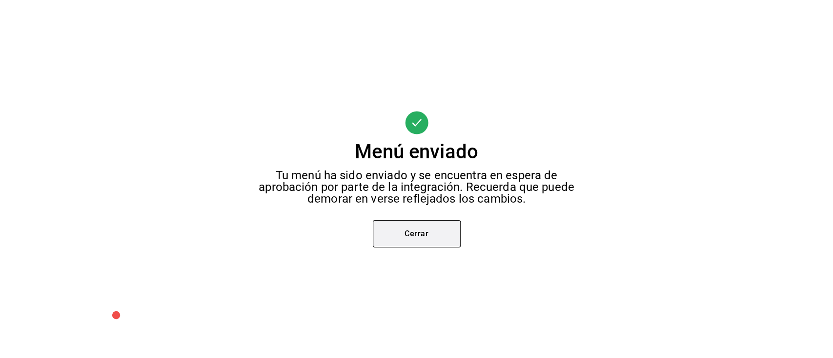
click at [433, 231] on button "Cerrar" at bounding box center [417, 233] width 88 height 27
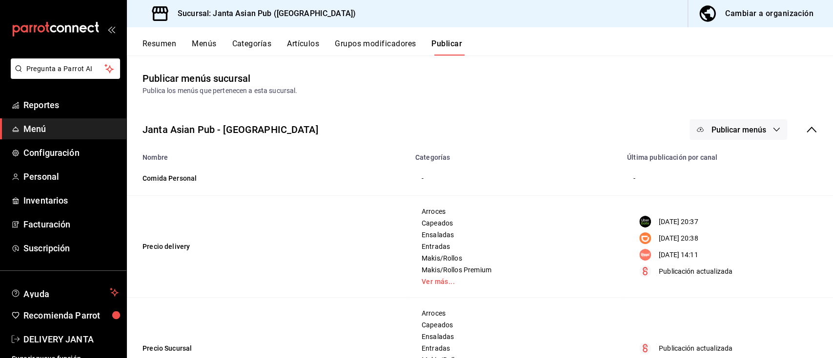
click at [711, 130] on span "Publicar menús" at bounding box center [738, 129] width 55 height 9
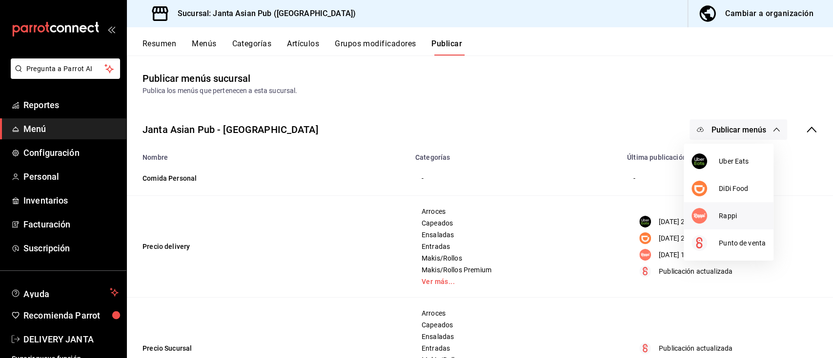
click at [726, 221] on li "Rappi" at bounding box center [728, 215] width 90 height 27
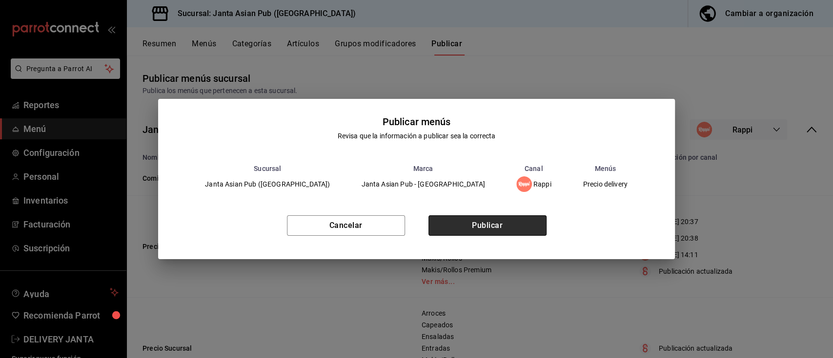
click at [464, 230] on button "Publicar" at bounding box center [487, 226] width 118 height 20
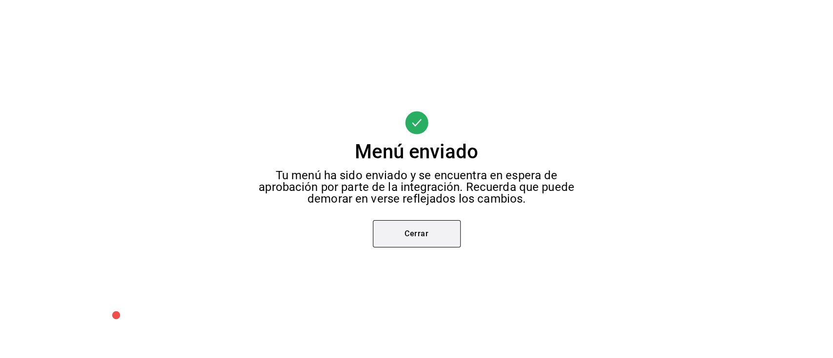
click at [423, 233] on button "Cerrar" at bounding box center [417, 233] width 88 height 27
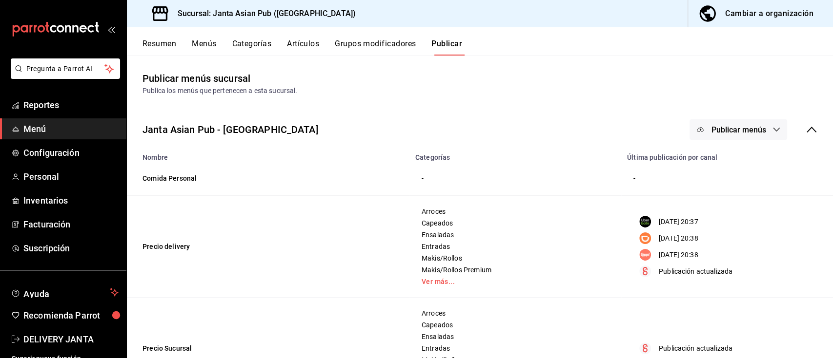
click at [729, 131] on span "Publicar menús" at bounding box center [738, 129] width 55 height 9
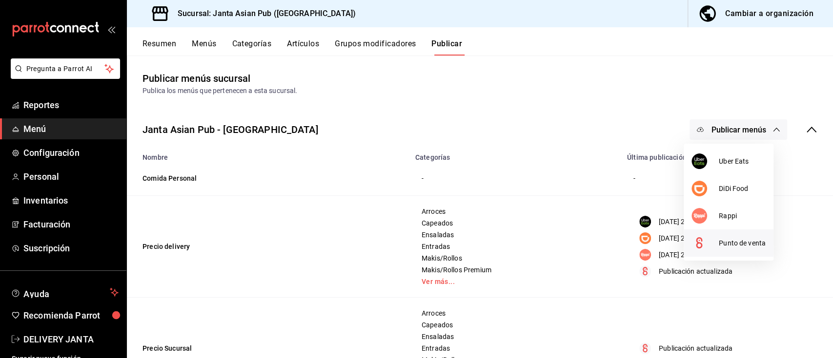
click at [745, 240] on span "Punto de venta" at bounding box center [741, 244] width 47 height 10
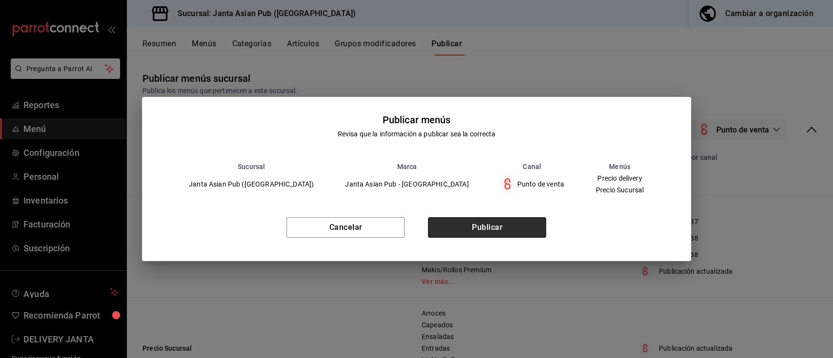
click at [505, 233] on button "Publicar" at bounding box center [487, 228] width 118 height 20
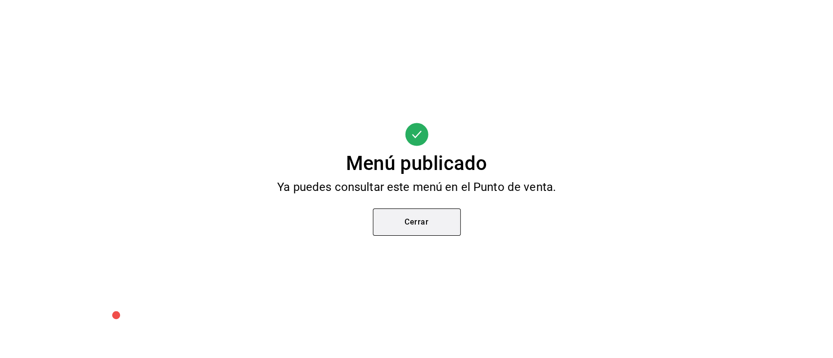
click at [408, 215] on button "Cerrar" at bounding box center [417, 222] width 88 height 27
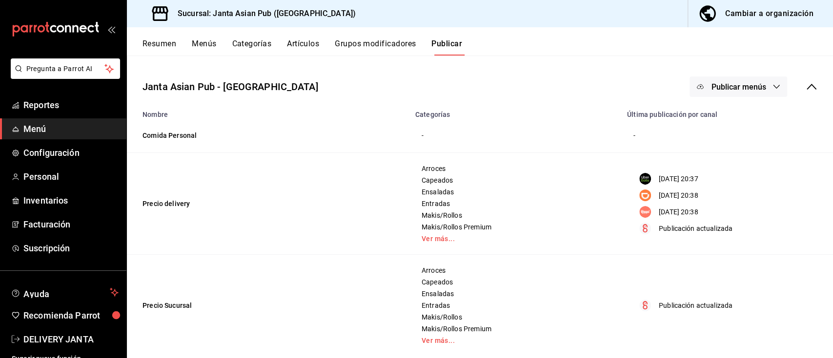
scroll to position [57, 0]
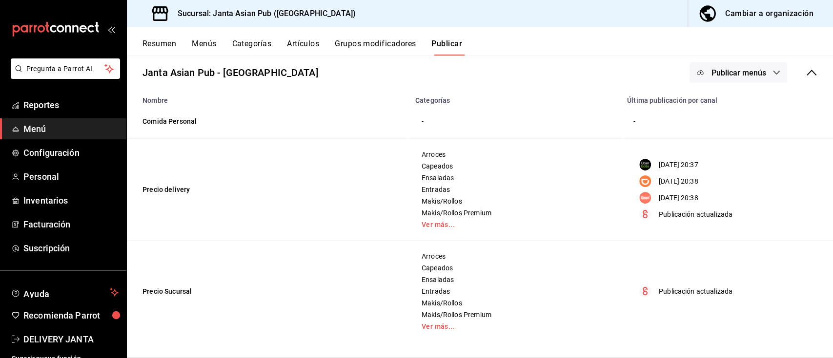
click at [733, 72] on span "Publicar menús" at bounding box center [738, 72] width 55 height 9
click at [702, 291] on div at bounding box center [416, 179] width 833 height 358
click at [158, 43] on button "Resumen" at bounding box center [159, 47] width 34 height 17
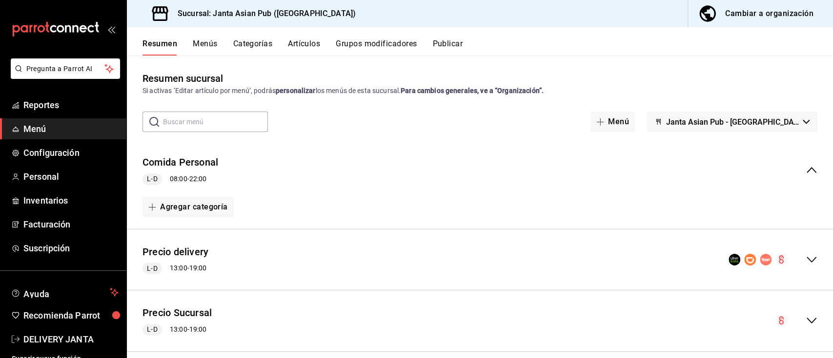
click at [740, 120] on span "Janta Asian Pub - [GEOGRAPHIC_DATA]" at bounding box center [732, 122] width 133 height 9
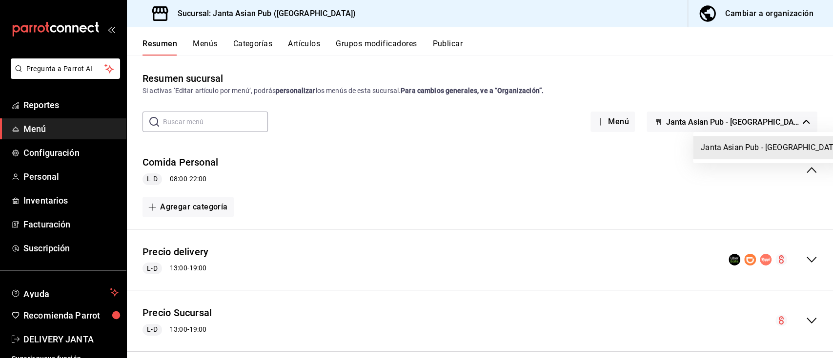
click at [740, 120] on div at bounding box center [416, 179] width 833 height 358
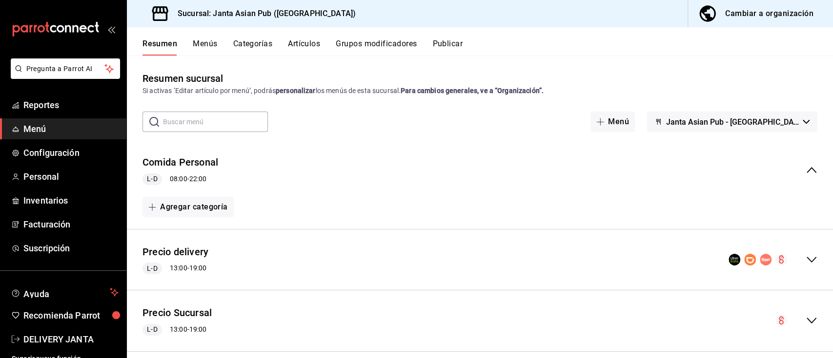
click at [740, 120] on span "Janta Asian Pub - [GEOGRAPHIC_DATA]" at bounding box center [732, 122] width 133 height 9
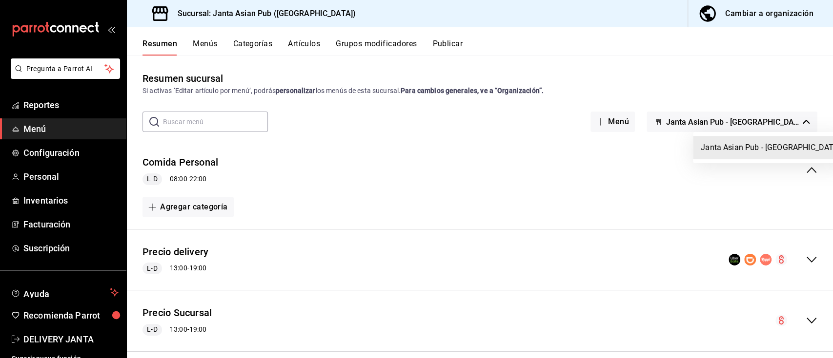
click at [449, 42] on div at bounding box center [416, 179] width 833 height 358
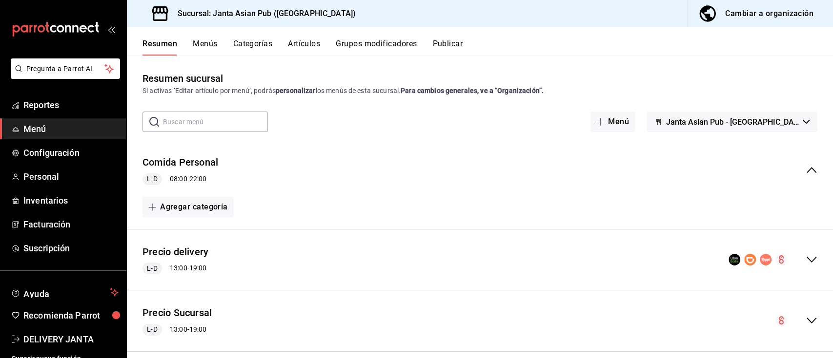
click at [449, 42] on button "Publicar" at bounding box center [447, 47] width 30 height 17
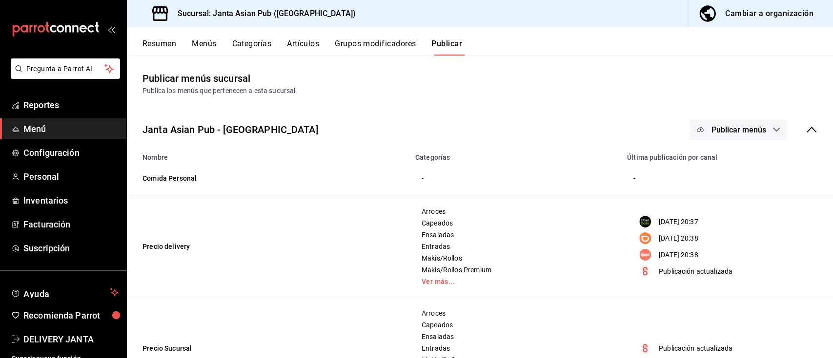
click at [780, 10] on div "Cambiar a organización" at bounding box center [769, 14] width 88 height 14
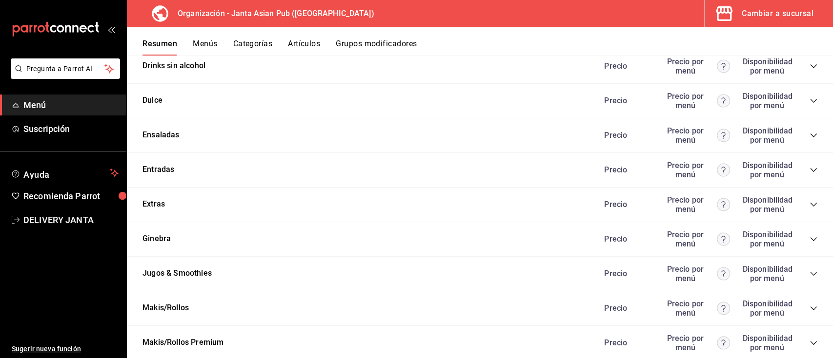
scroll to position [2169, 0]
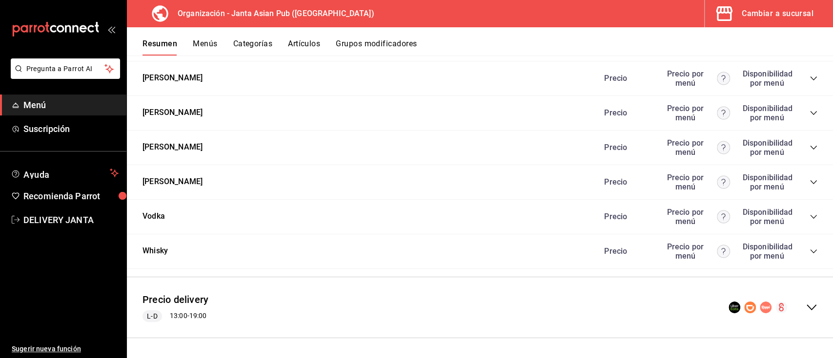
click at [111, 278] on ul "Sugerir nueva función" at bounding box center [63, 295] width 126 height 128
